Goal: Information Seeking & Learning: Check status

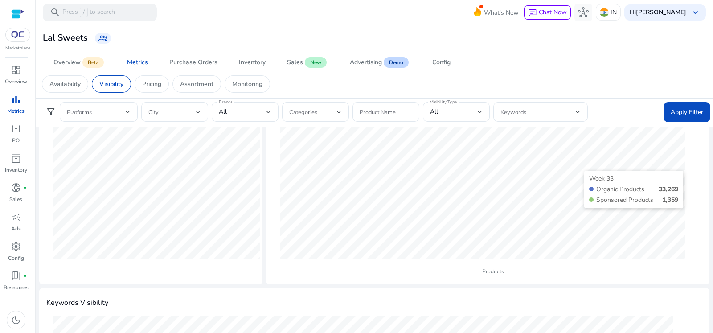
scroll to position [111, 0]
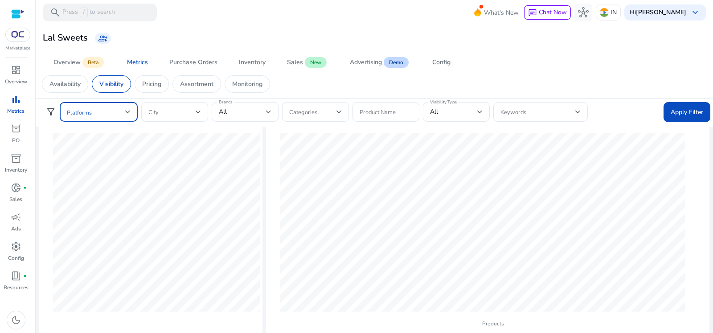
click at [111, 113] on span at bounding box center [96, 112] width 58 height 10
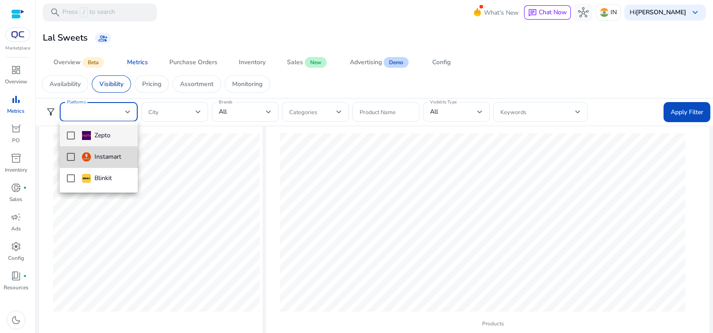
click at [73, 159] on mat-pseudo-checkbox at bounding box center [71, 157] width 8 height 8
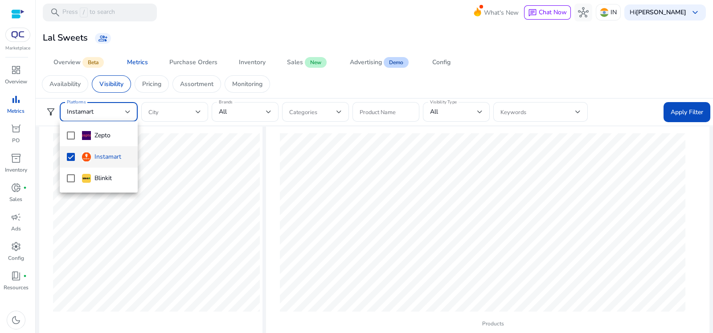
click at [693, 110] on div at bounding box center [356, 166] width 713 height 333
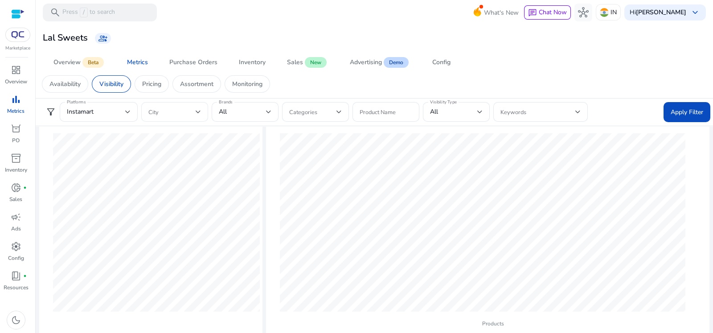
click at [196, 112] on div at bounding box center [198, 112] width 5 height 4
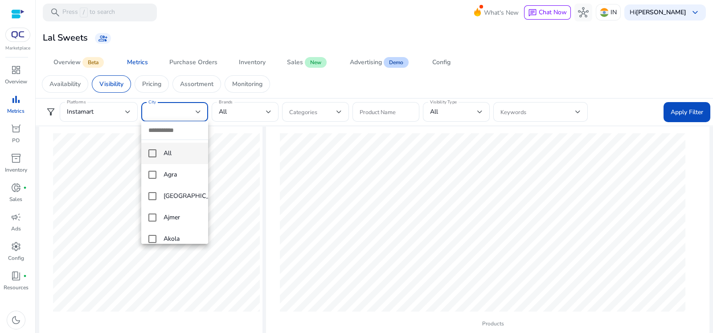
click at [156, 150] on mat-option "All" at bounding box center [174, 153] width 67 height 21
click at [574, 123] on div at bounding box center [356, 166] width 713 height 333
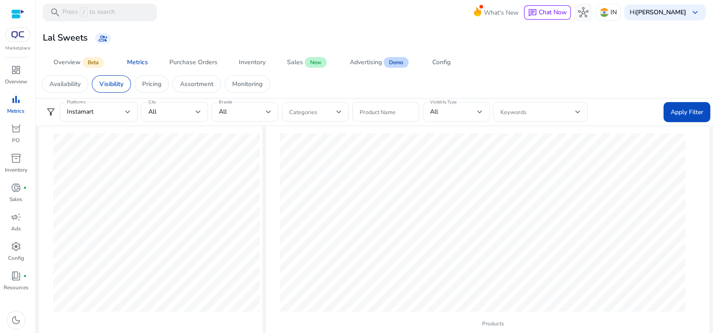
click at [464, 107] on div "All" at bounding box center [453, 112] width 47 height 10
click at [235, 117] on div at bounding box center [356, 166] width 713 height 333
click at [348, 119] on div "Categories" at bounding box center [315, 112] width 67 height 20
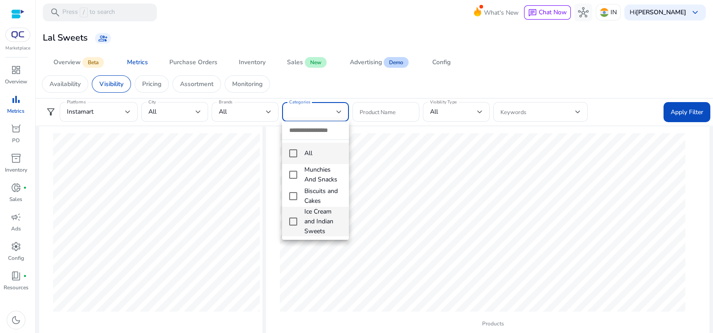
click at [290, 221] on mat-pseudo-checkbox at bounding box center [293, 221] width 8 height 8
click at [684, 114] on div at bounding box center [356, 166] width 713 height 333
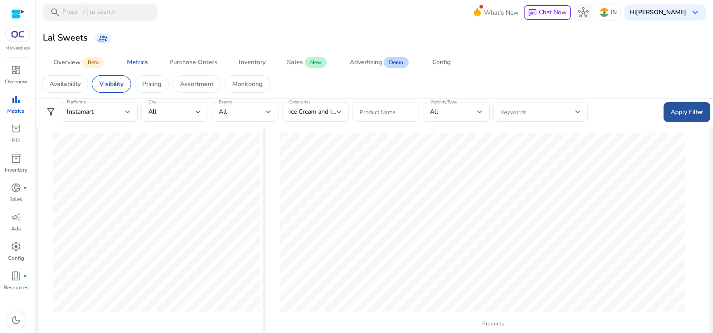
click at [677, 110] on span "Apply Filter" at bounding box center [687, 111] width 33 height 9
click at [116, 114] on div "Instamart" at bounding box center [96, 112] width 58 height 10
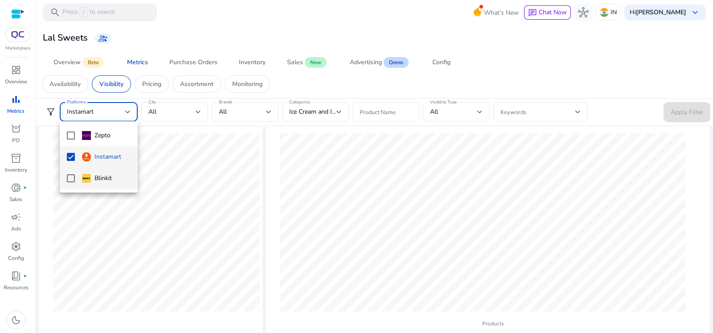
click at [72, 176] on mat-pseudo-checkbox at bounding box center [71, 178] width 8 height 8
click at [69, 159] on mat-pseudo-checkbox at bounding box center [71, 157] width 8 height 8
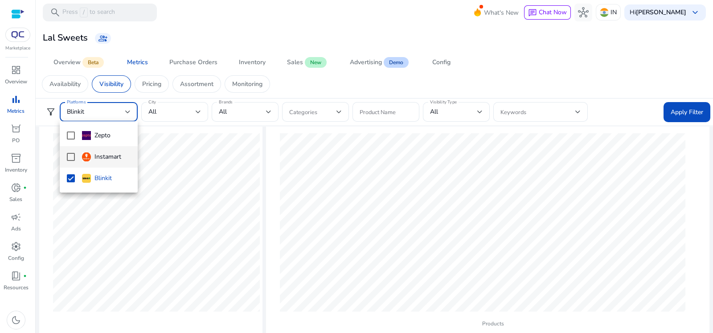
click at [666, 111] on div at bounding box center [356, 166] width 713 height 333
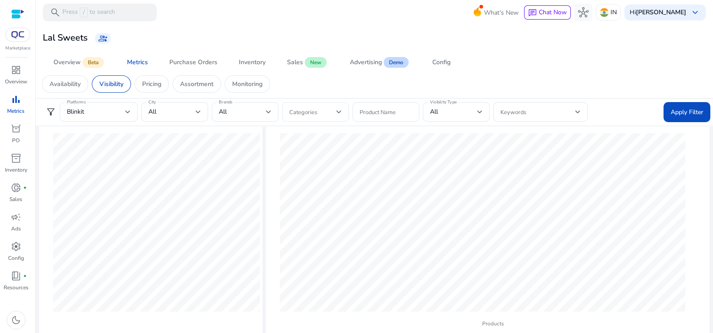
click at [319, 103] on div at bounding box center [315, 112] width 53 height 20
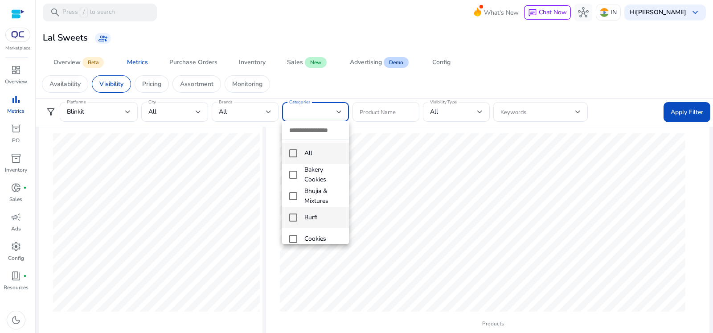
scroll to position [74, 0]
drag, startPoint x: 293, startPoint y: 185, endPoint x: 299, endPoint y: 187, distance: 6.1
click at [293, 186] on mat-pseudo-checkbox at bounding box center [293, 187] width 8 height 8
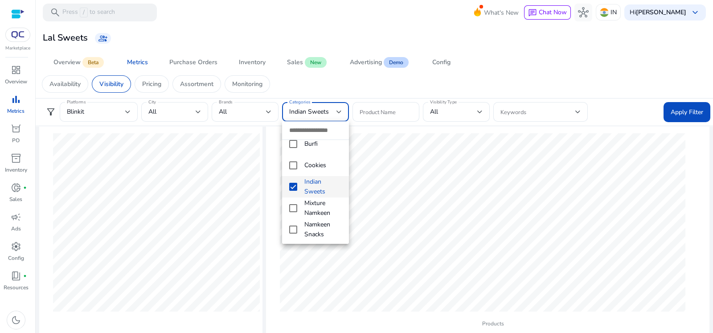
click at [677, 116] on div at bounding box center [356, 166] width 713 height 333
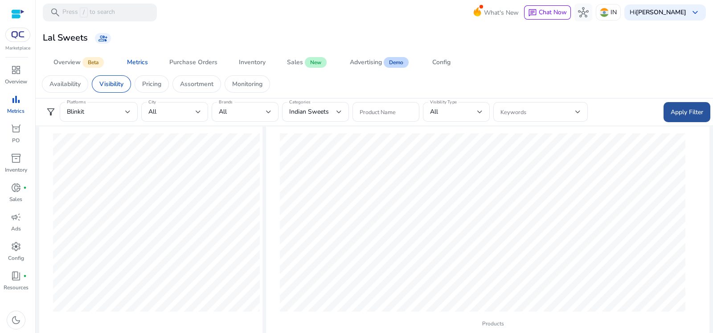
click at [676, 116] on span "Apply Filter" at bounding box center [687, 111] width 33 height 9
